Goal: Task Accomplishment & Management: Complete application form

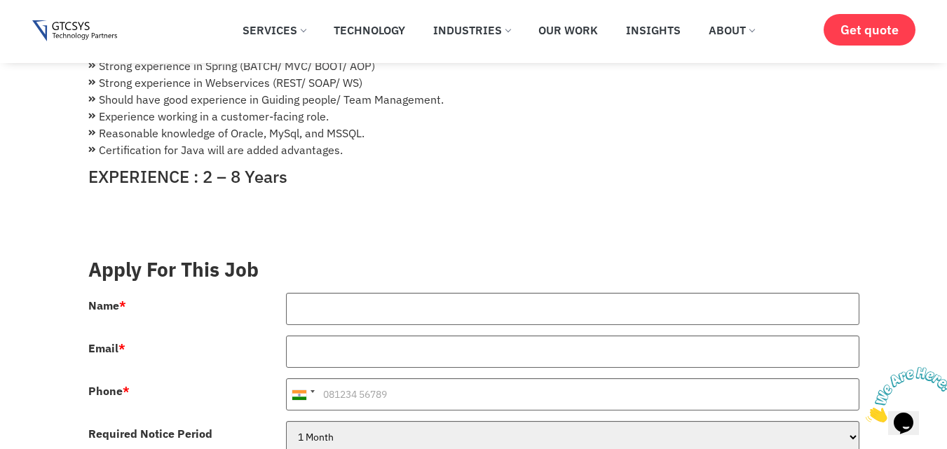
scroll to position [491, 0]
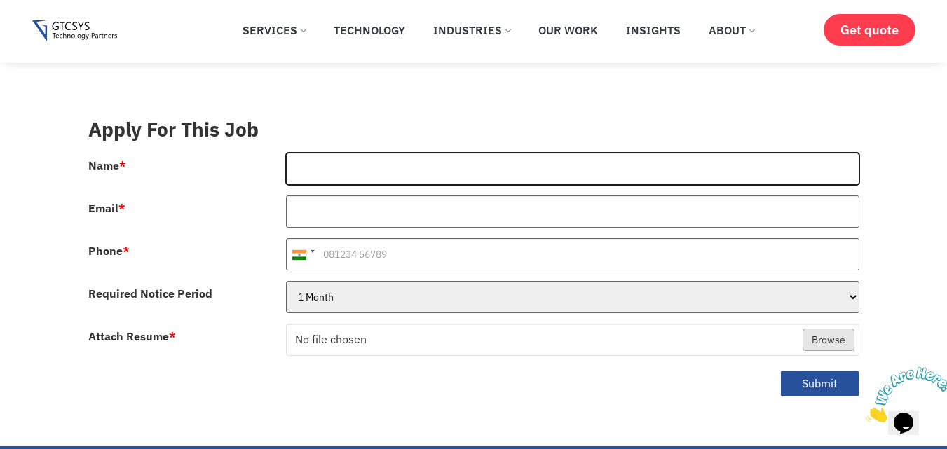
click at [361, 153] on input "Name *" at bounding box center [573, 169] width 574 height 32
type input "[PERSON_NAME]"
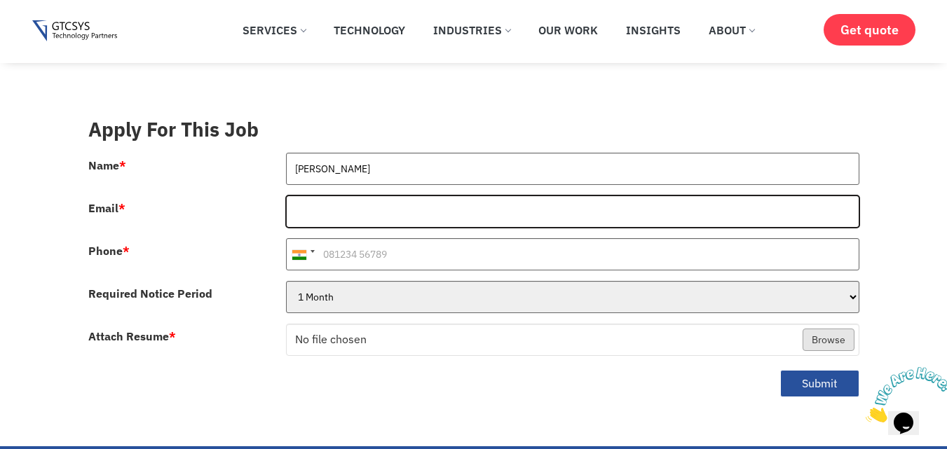
click at [338, 196] on input "Email *" at bounding box center [573, 212] width 574 height 32
type input "[EMAIL_ADDRESS][DOMAIN_NAME]"
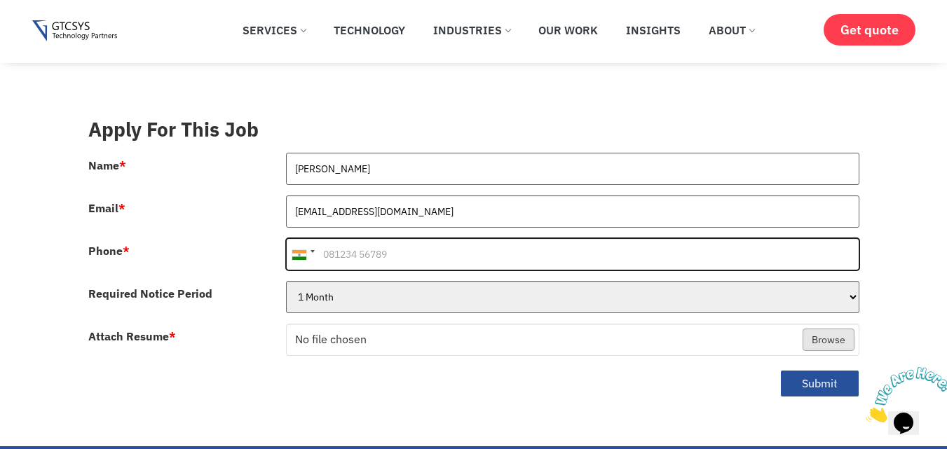
click at [328, 240] on input "Phone *" at bounding box center [573, 254] width 574 height 32
type input "8511718986"
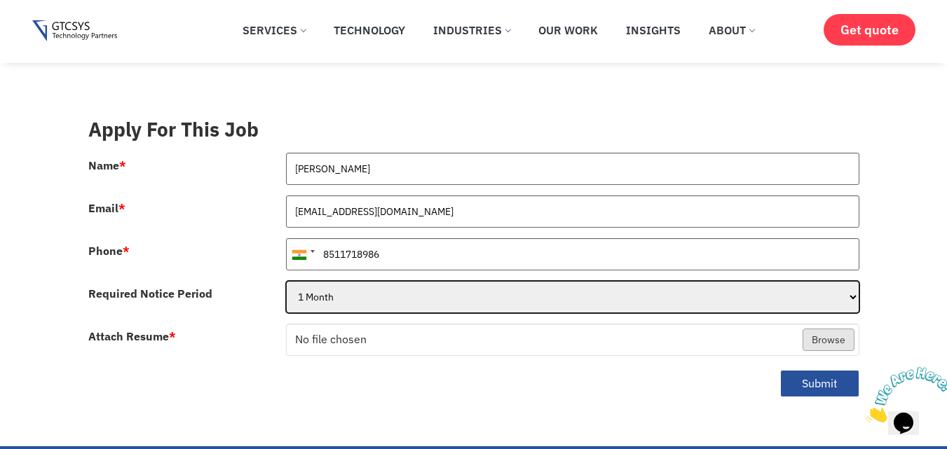
click at [473, 281] on select "1 Month 2 Months 3Months" at bounding box center [573, 297] width 574 height 32
click at [286, 281] on select "1 Month 2 Months 3Months" at bounding box center [573, 297] width 574 height 32
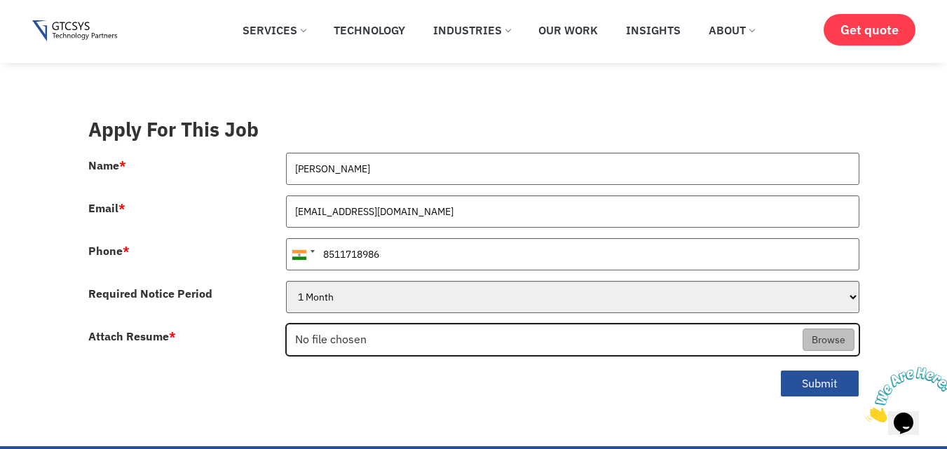
click at [830, 328] on input "Attach Resume *" at bounding box center [573, 341] width 572 height 32
type input "C:\fakepath\Rahul_CV.pdf"
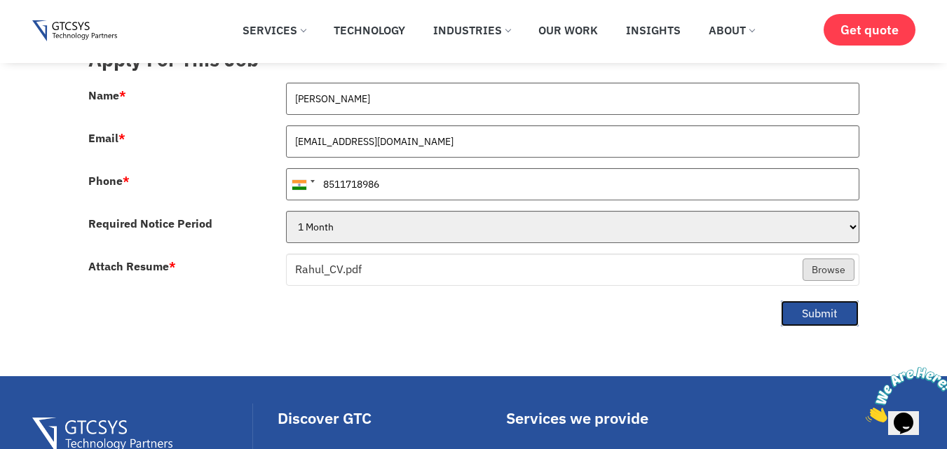
click at [813, 300] on button "Submit" at bounding box center [819, 313] width 79 height 27
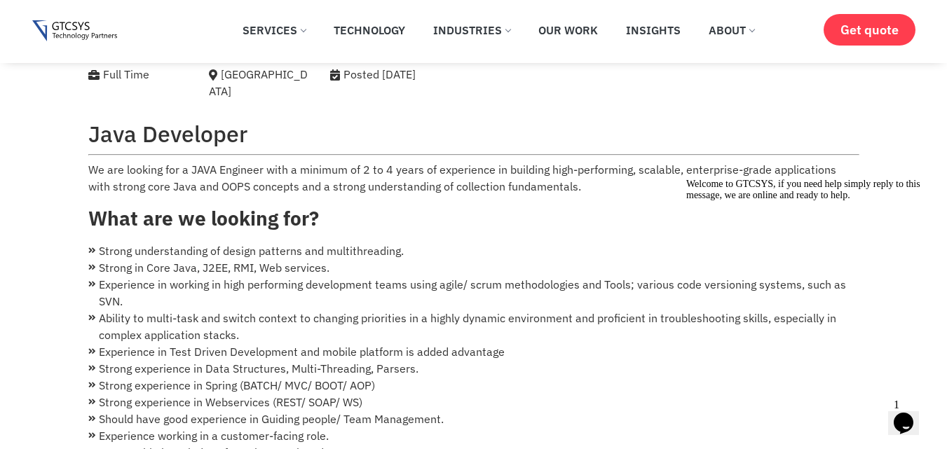
scroll to position [0, 0]
